Goal: Transaction & Acquisition: Obtain resource

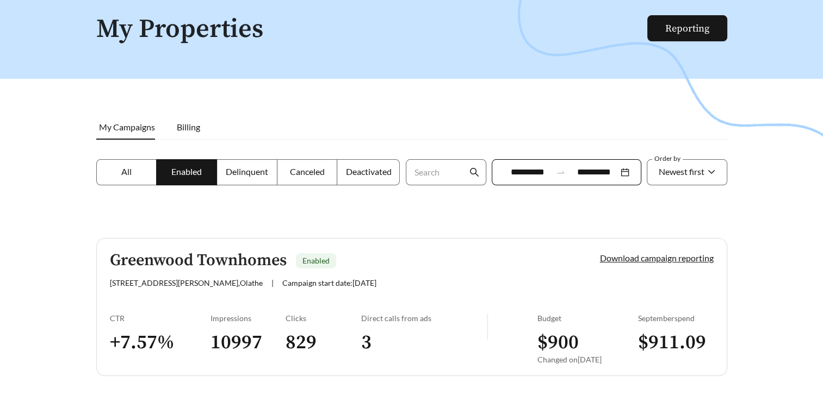
scroll to position [85, 0]
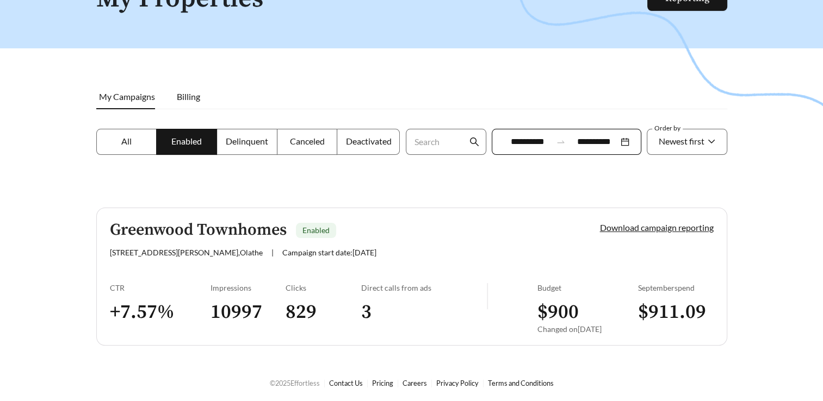
click at [241, 313] on h3 "10997" at bounding box center [248, 312] width 76 height 24
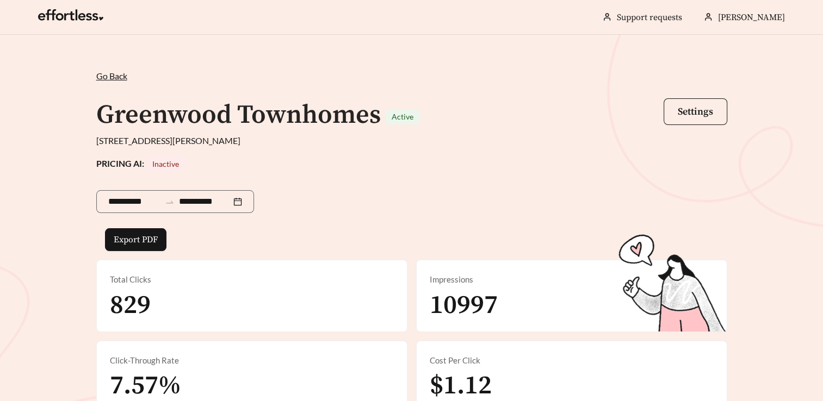
scroll to position [85, 0]
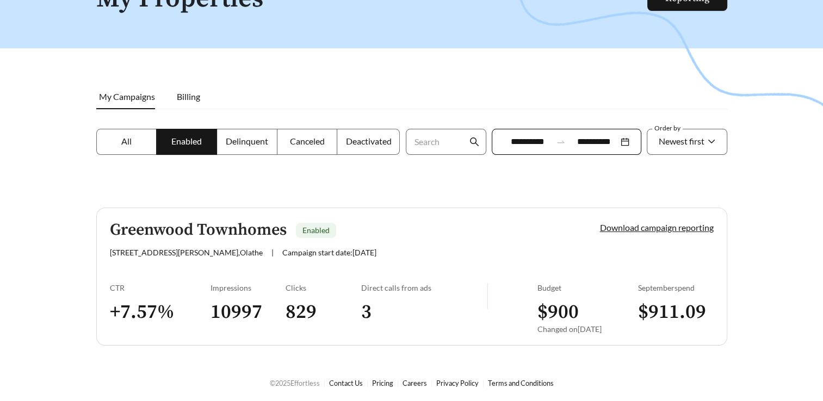
click at [374, 312] on h3 "3" at bounding box center [424, 312] width 126 height 24
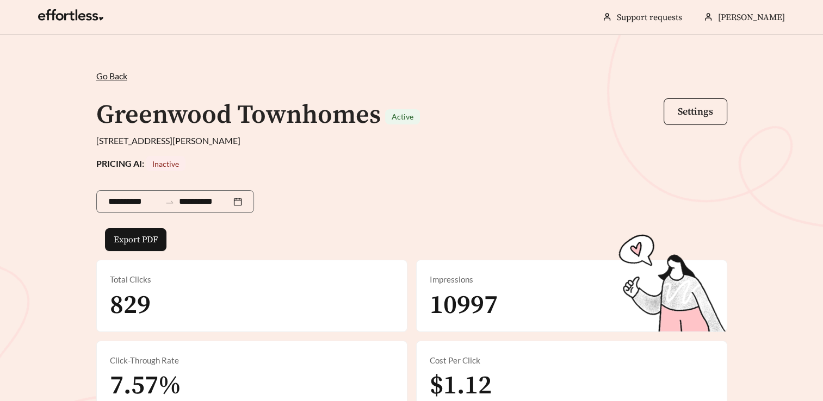
click at [688, 106] on span "Settings" at bounding box center [695, 112] width 35 height 13
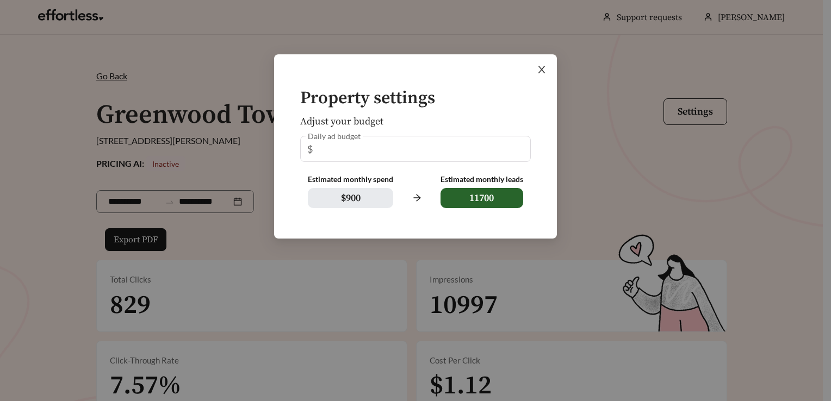
click at [543, 67] on icon "close" at bounding box center [541, 69] width 7 height 7
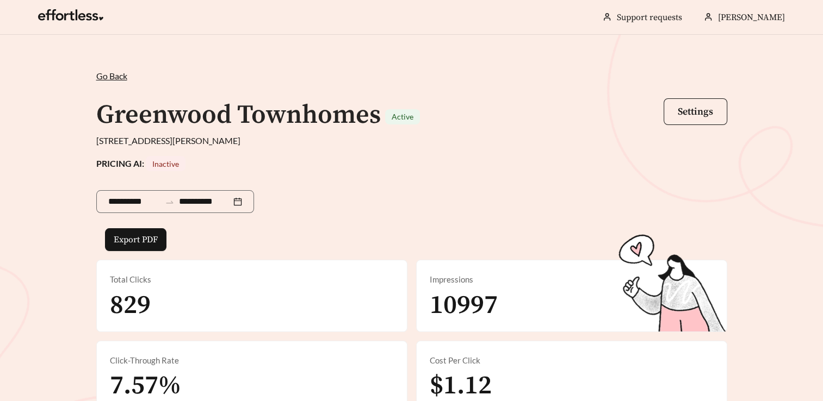
scroll to position [85, 0]
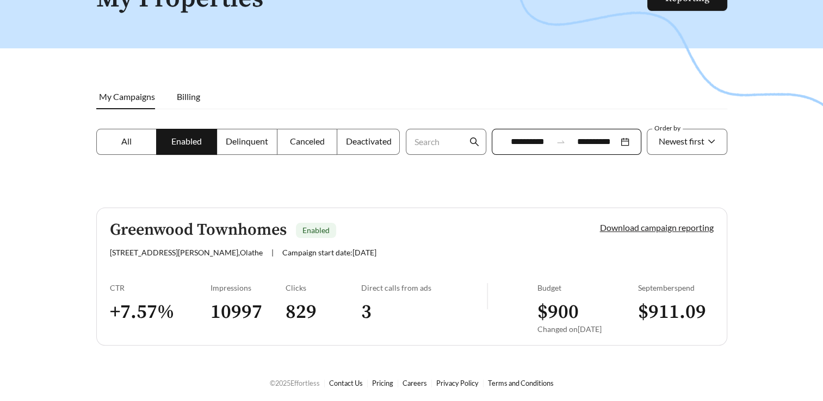
click at [637, 227] on link "Download campaign reporting" at bounding box center [657, 227] width 114 height 10
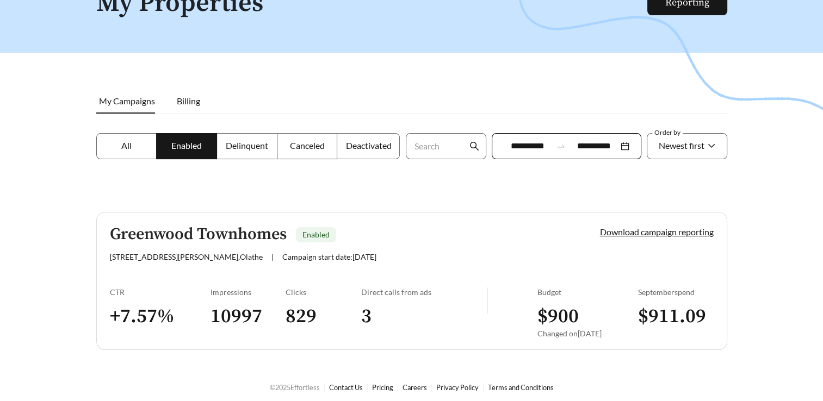
scroll to position [85, 0]
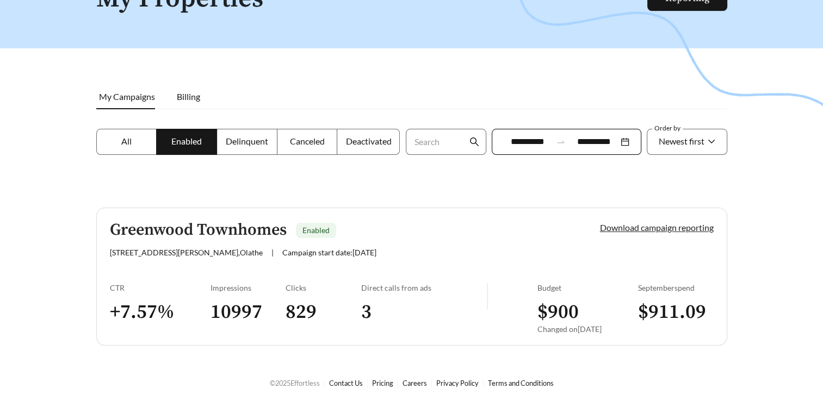
click at [672, 228] on link "Download campaign reporting" at bounding box center [657, 227] width 114 height 10
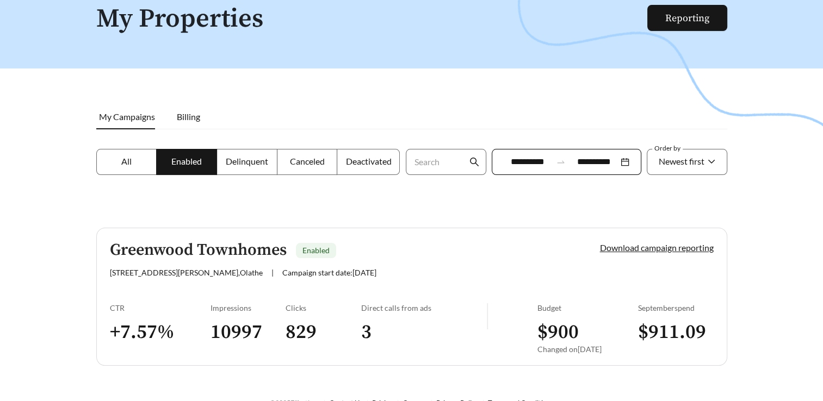
scroll to position [85, 0]
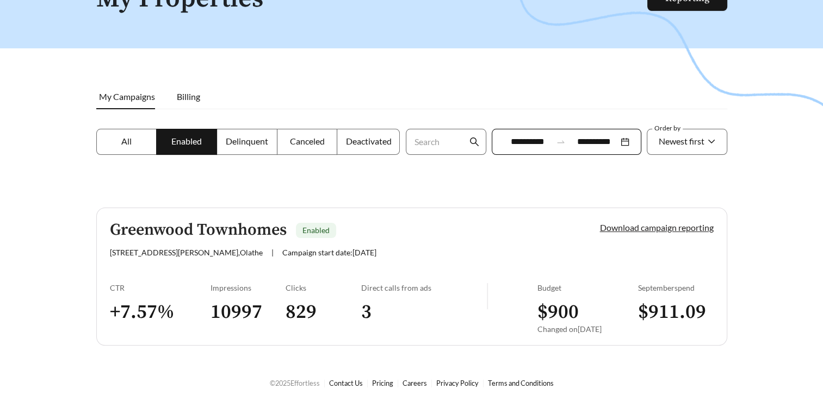
click at [660, 231] on link "Download campaign reporting" at bounding box center [657, 227] width 114 height 10
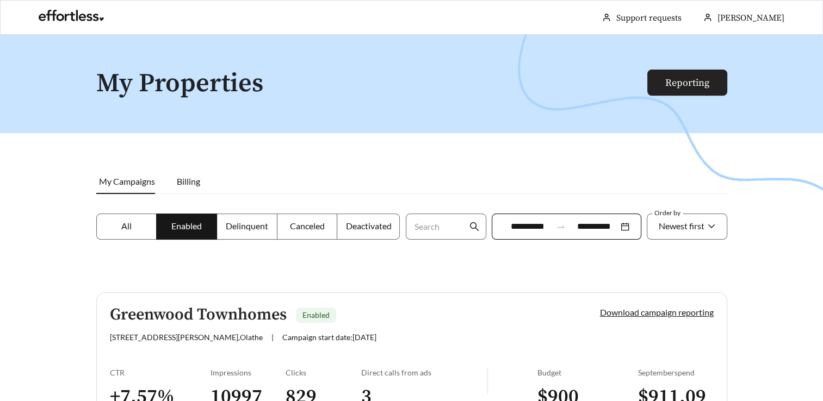
click at [676, 78] on link "Reporting" at bounding box center [687, 83] width 44 height 13
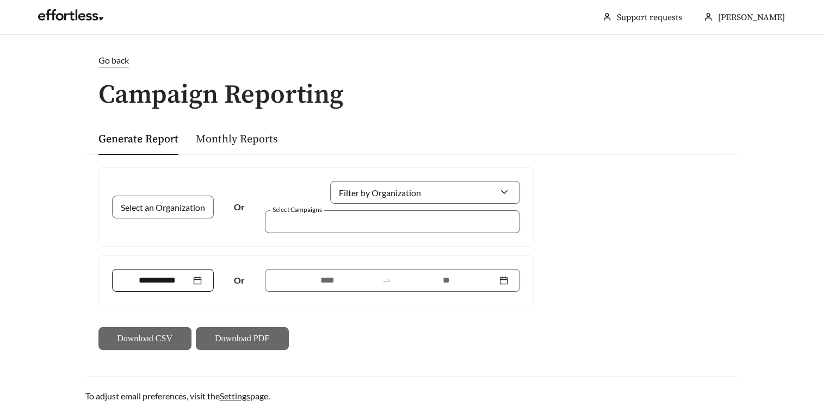
click at [195, 284] on div at bounding box center [163, 280] width 78 height 13
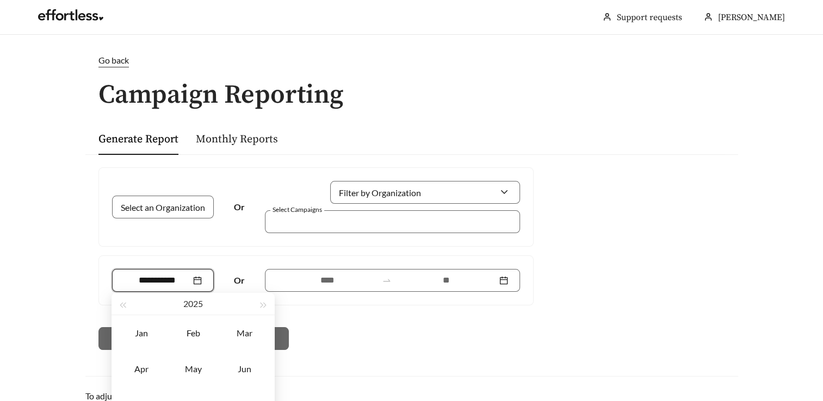
click at [383, 340] on div "Download CSV Download PDF" at bounding box center [315, 338] width 435 height 23
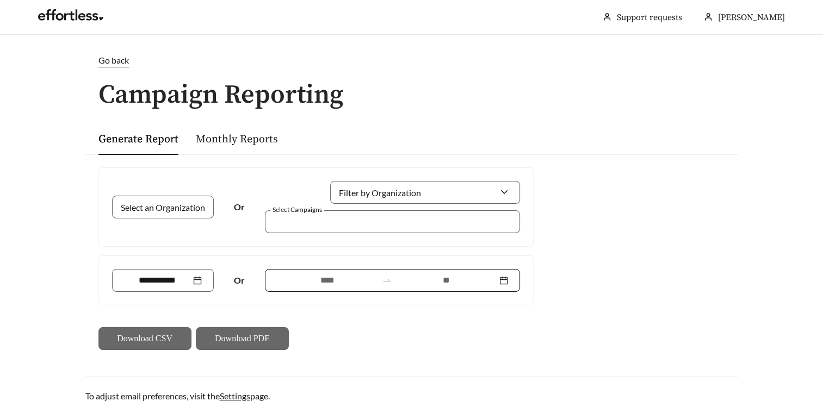
click at [341, 284] on input at bounding box center [327, 280] width 101 height 13
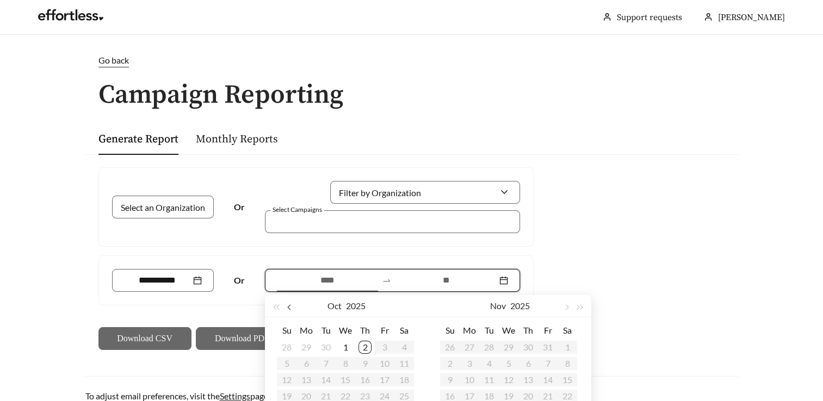
click at [295, 308] on button "button" at bounding box center [290, 306] width 14 height 22
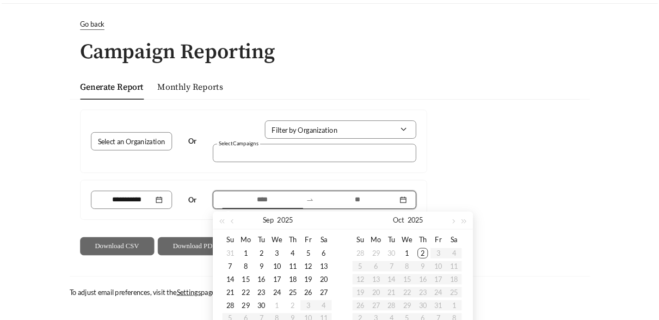
scroll to position [59, 0]
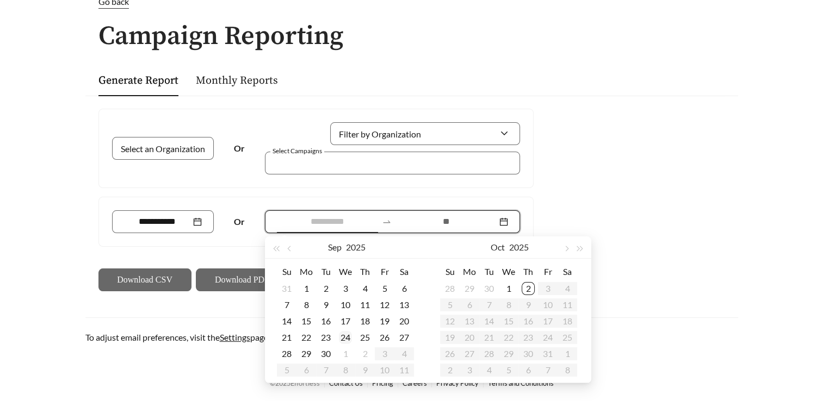
type input "**********"
click at [345, 338] on div "24" at bounding box center [345, 337] width 13 height 13
type input "**********"
click at [506, 291] on div "1" at bounding box center [508, 288] width 13 height 13
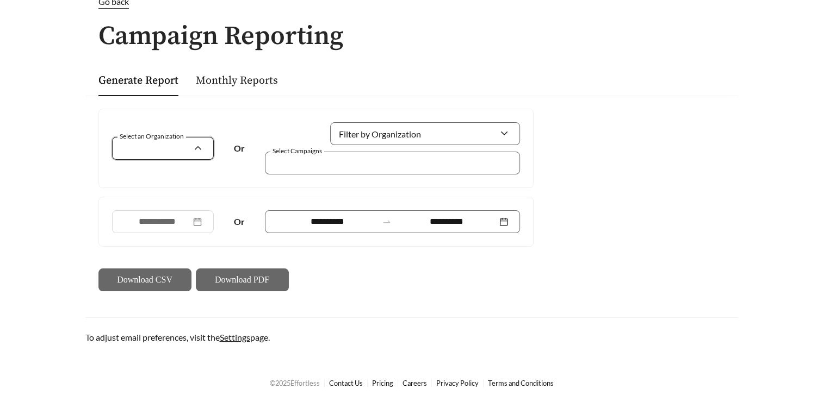
click at [178, 153] on input "Select an Organization" at bounding box center [159, 149] width 70 height 22
click at [171, 178] on div "Prism Real Estate Services, LLC" at bounding box center [162, 172] width 78 height 12
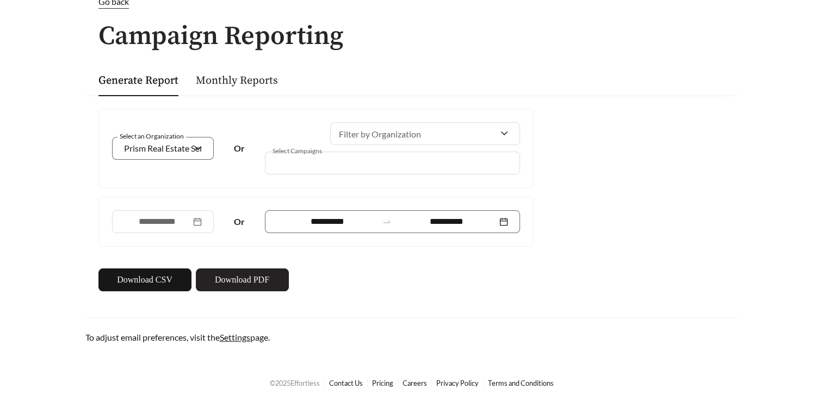
click at [235, 281] on span "Download PDF" at bounding box center [242, 280] width 54 height 13
drag, startPoint x: 461, startPoint y: 58, endPoint x: 498, endPoint y: 40, distance: 40.4
click at [463, 58] on div "**********" at bounding box center [412, 169] width 674 height 349
